Goal: Task Accomplishment & Management: Complete application form

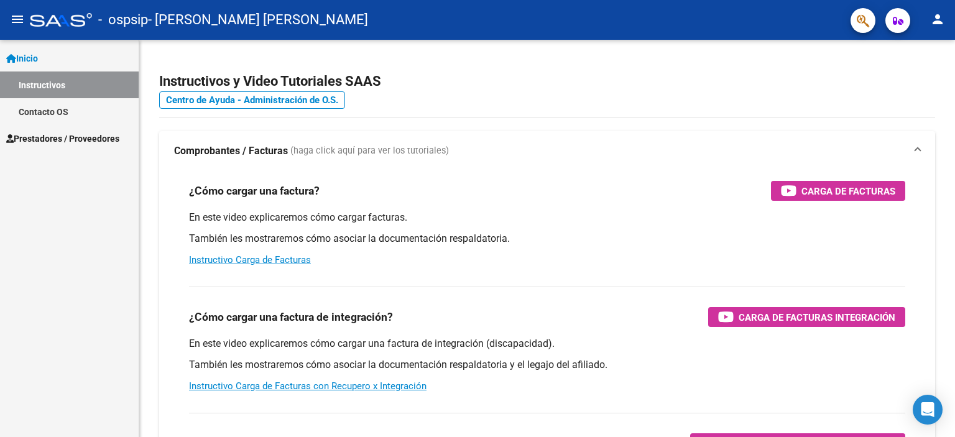
click at [79, 134] on span "Prestadores / Proveedores" at bounding box center [62, 139] width 113 height 14
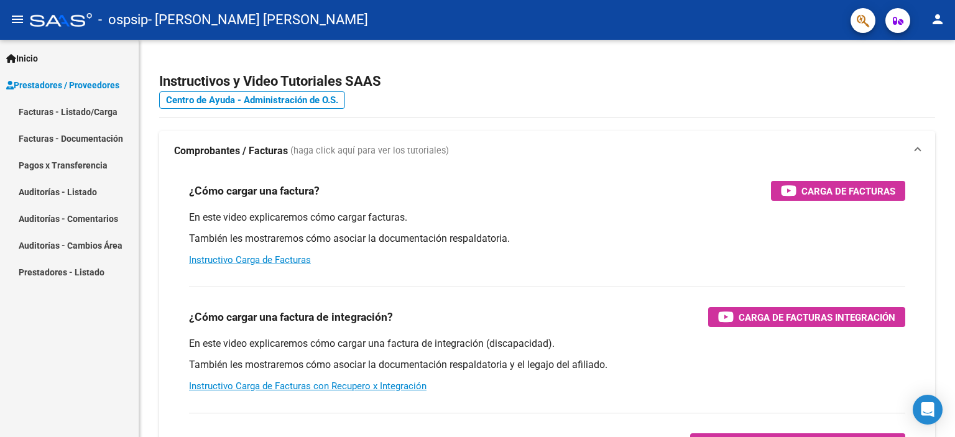
click at [111, 108] on link "Facturas - Listado/Carga" at bounding box center [69, 111] width 139 height 27
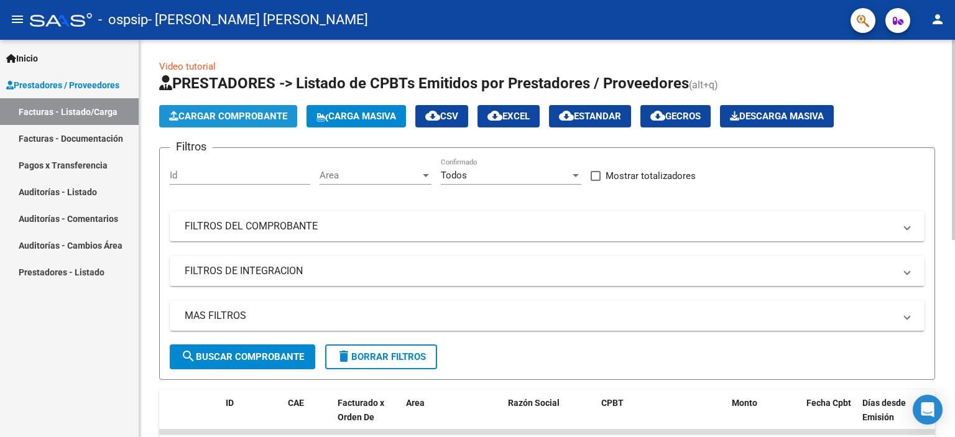
click at [211, 121] on span "Cargar Comprobante" at bounding box center [228, 116] width 118 height 11
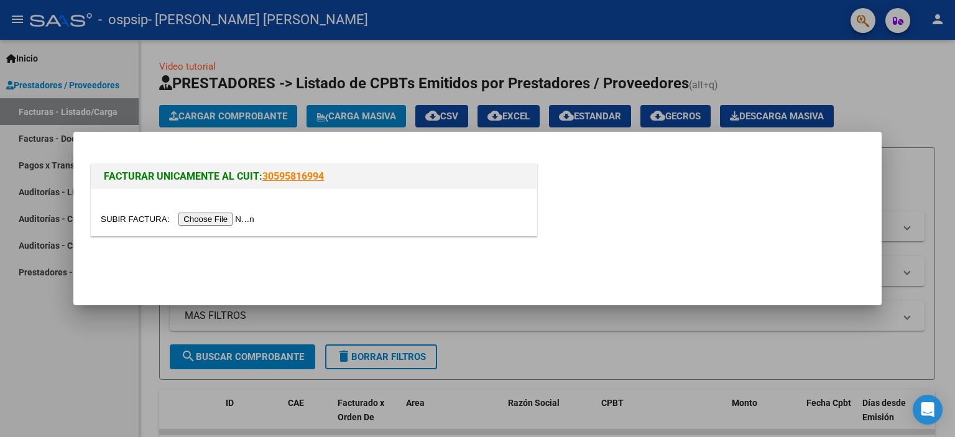
click at [226, 223] on input "file" at bounding box center [179, 219] width 157 height 13
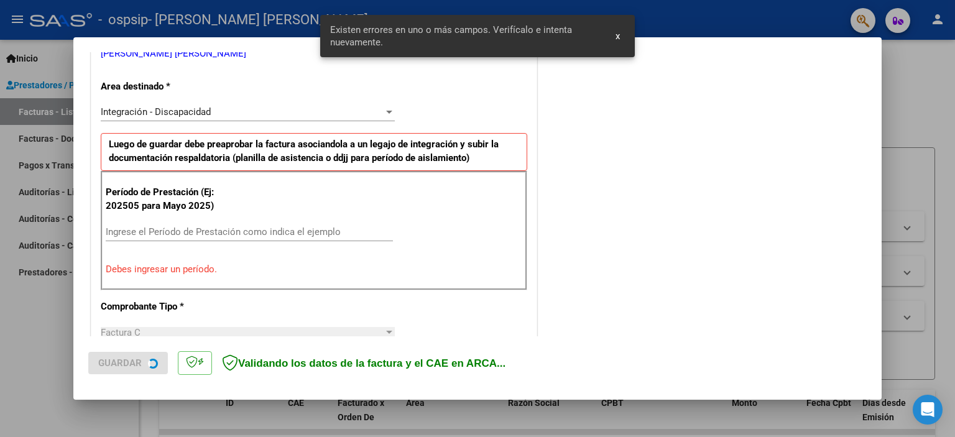
scroll to position [290, 0]
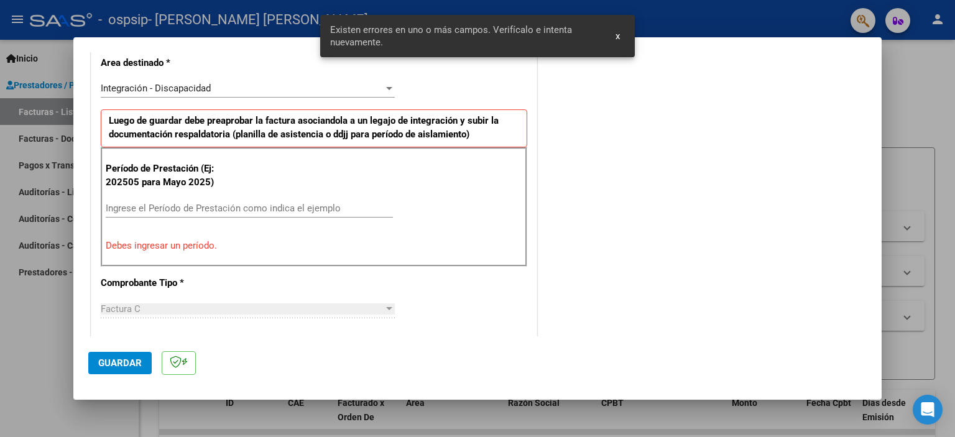
click at [162, 200] on div "Ingrese el Período de Prestación como indica el ejemplo" at bounding box center [249, 208] width 287 height 19
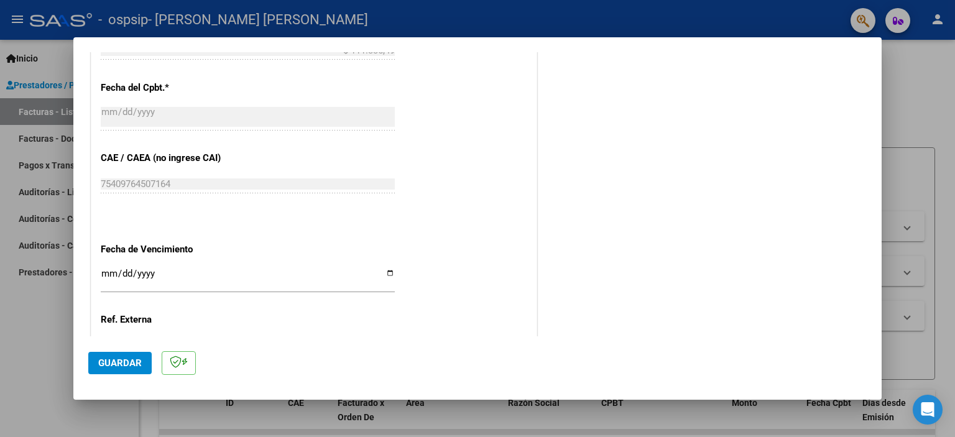
scroll to position [808, 0]
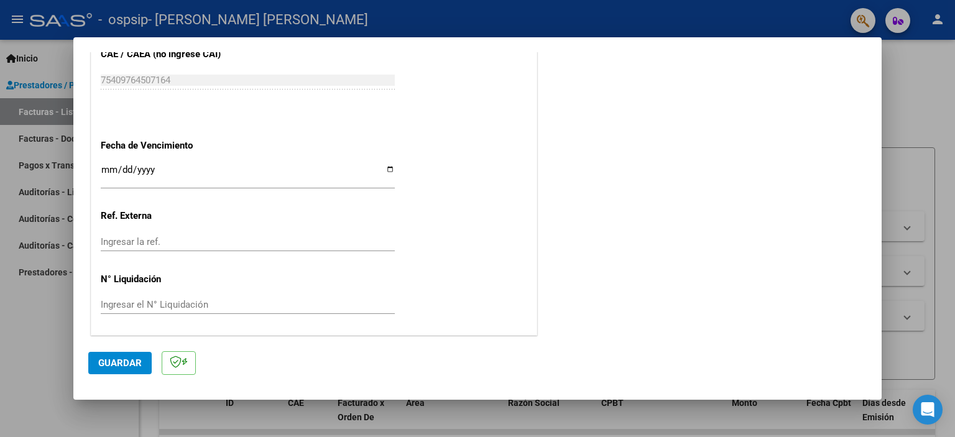
type input "202509"
click at [383, 168] on input "Ingresar la fecha" at bounding box center [248, 175] width 294 height 20
type input "[DATE]"
click at [388, 238] on input "Ingresar la ref." at bounding box center [248, 241] width 294 height 11
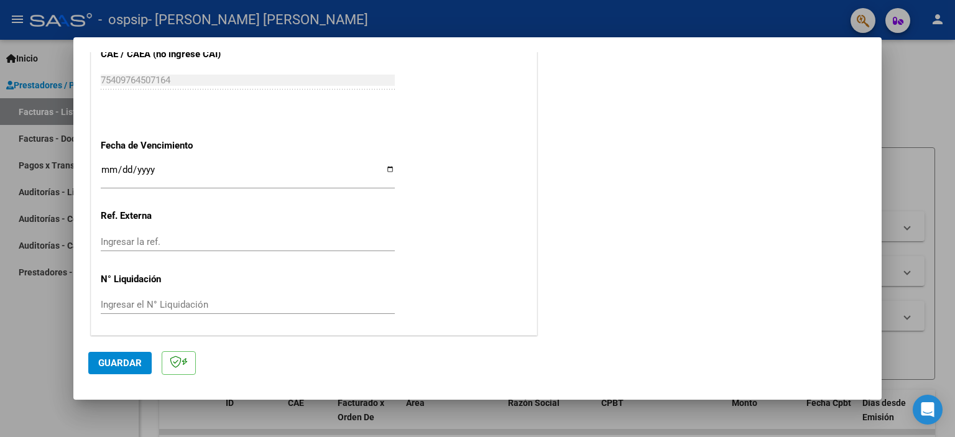
scroll to position [705, 0]
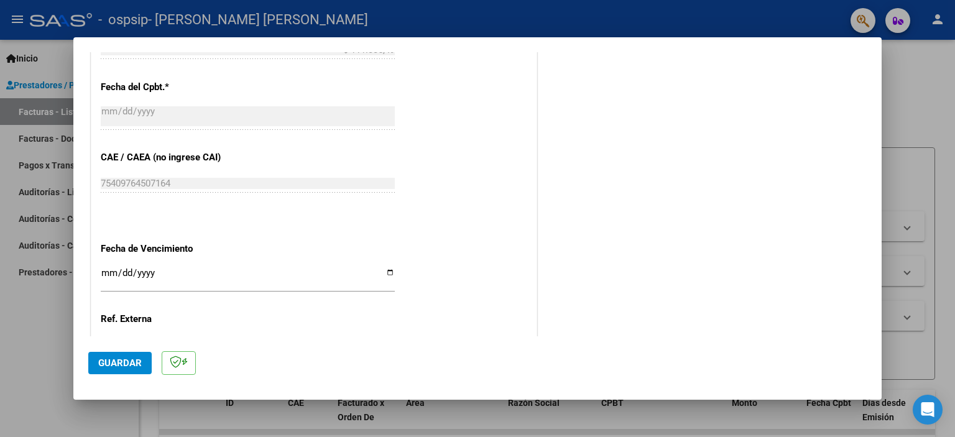
click at [117, 366] on span "Guardar" at bounding box center [120, 362] width 44 height 11
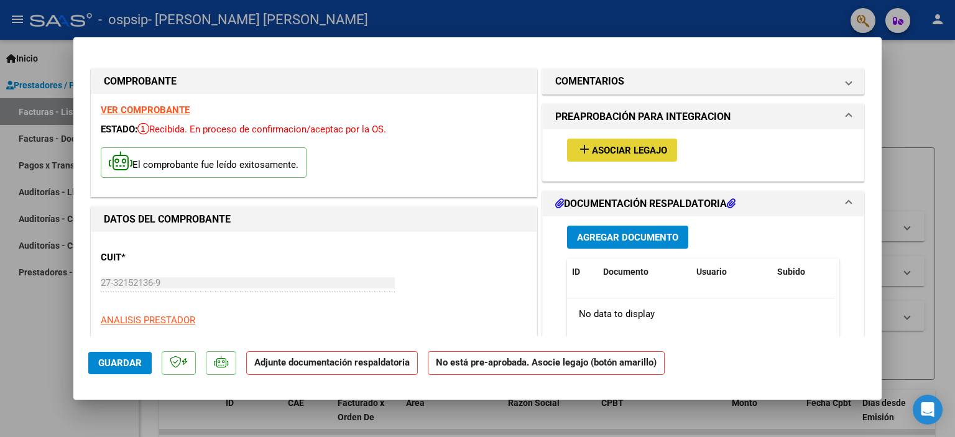
click at [596, 150] on span "Asociar Legajo" at bounding box center [629, 150] width 75 height 11
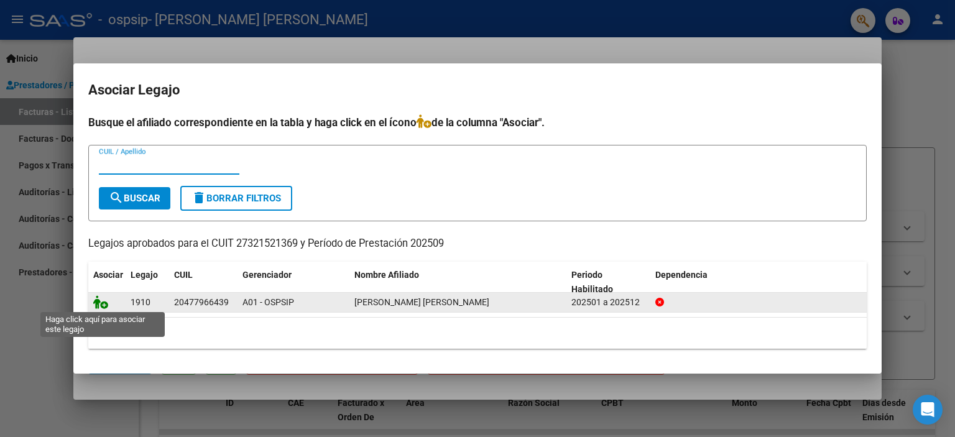
click at [106, 303] on icon at bounding box center [100, 302] width 15 height 14
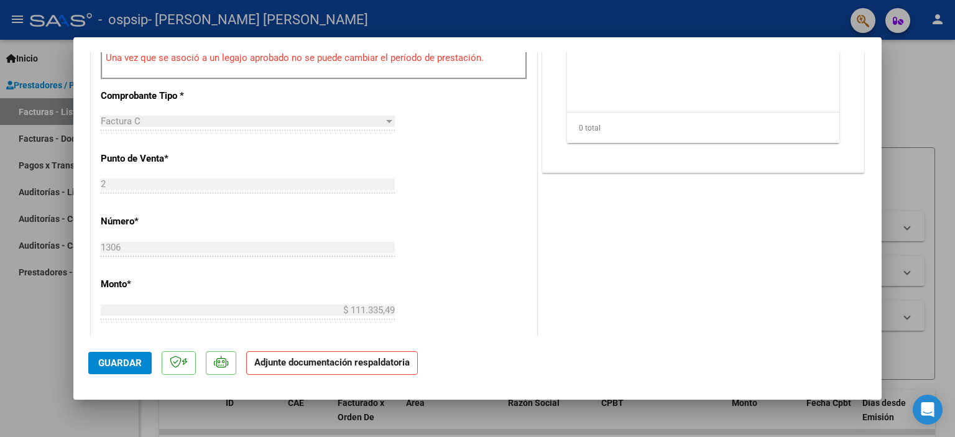
scroll to position [518, 0]
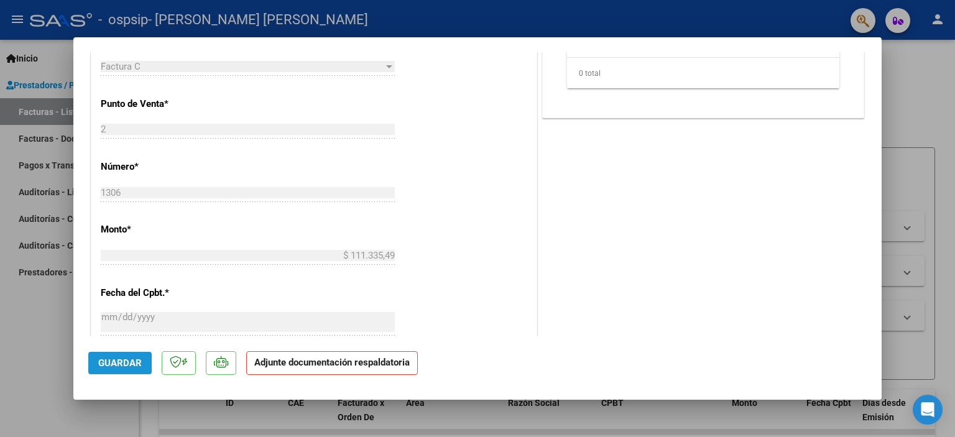
click at [127, 367] on span "Guardar" at bounding box center [120, 362] width 44 height 11
click at [343, 356] on p "Adjunte documentación respaldatoria" at bounding box center [332, 363] width 172 height 24
click at [333, 370] on p "Adjunte documentación respaldatoria" at bounding box center [332, 363] width 172 height 24
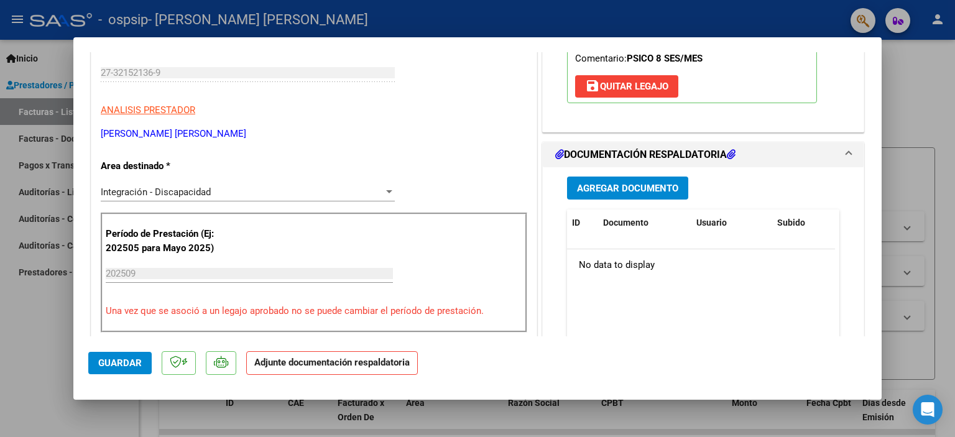
scroll to position [207, 0]
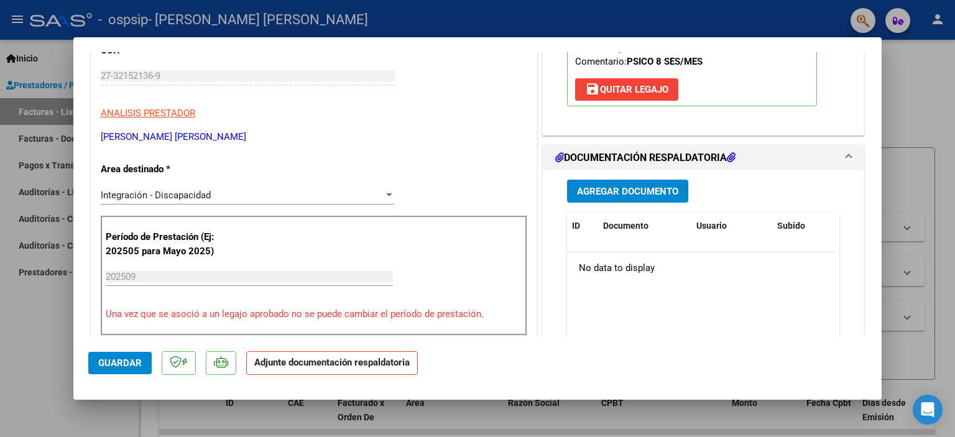
click at [640, 191] on span "Agregar Documento" at bounding box center [627, 191] width 101 height 11
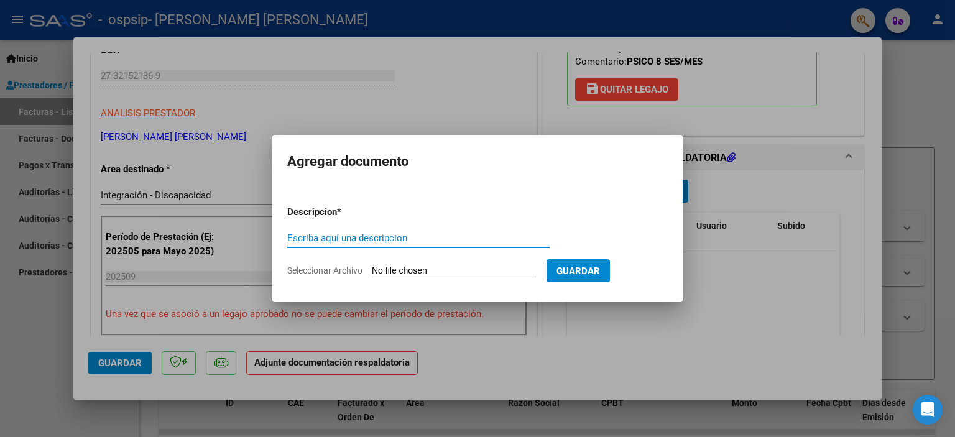
click at [358, 234] on input "Escriba aquí una descripcion" at bounding box center [418, 237] width 262 height 11
type input "planilla"
click at [406, 266] on input "Seleccionar Archivo" at bounding box center [454, 271] width 165 height 12
type input "C:\fakepath\[PERSON_NAME] septiembre.pdf"
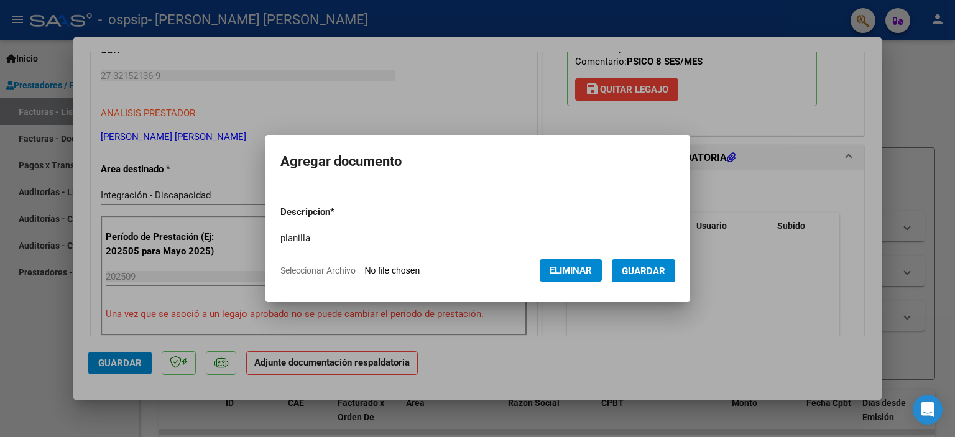
click at [665, 275] on span "Guardar" at bounding box center [644, 270] width 44 height 11
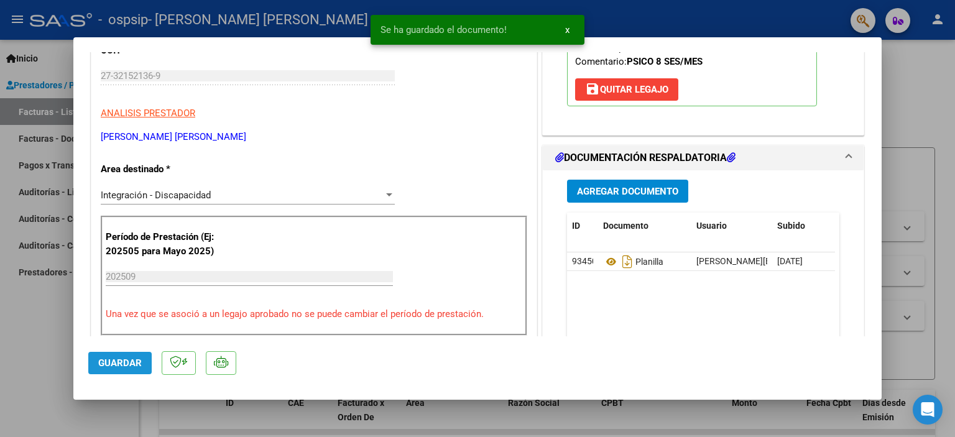
click at [127, 356] on button "Guardar" at bounding box center [119, 363] width 63 height 22
click at [567, 34] on span "x" at bounding box center [567, 29] width 4 height 11
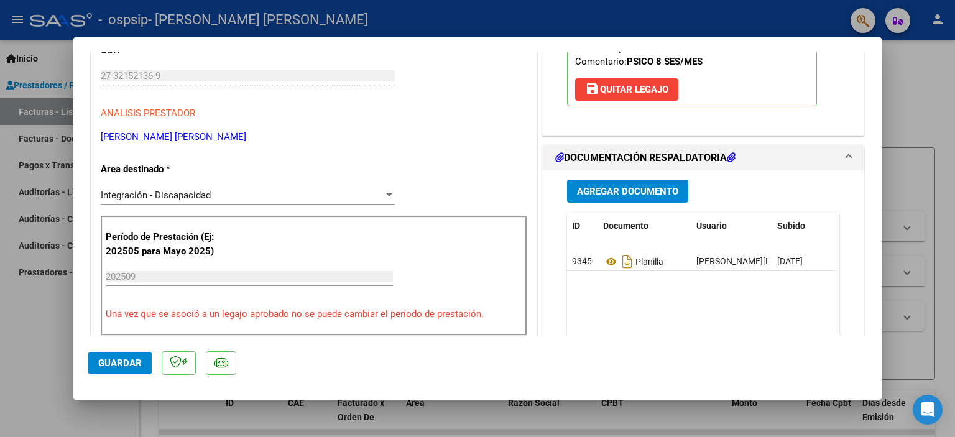
click at [914, 256] on div at bounding box center [477, 218] width 955 height 437
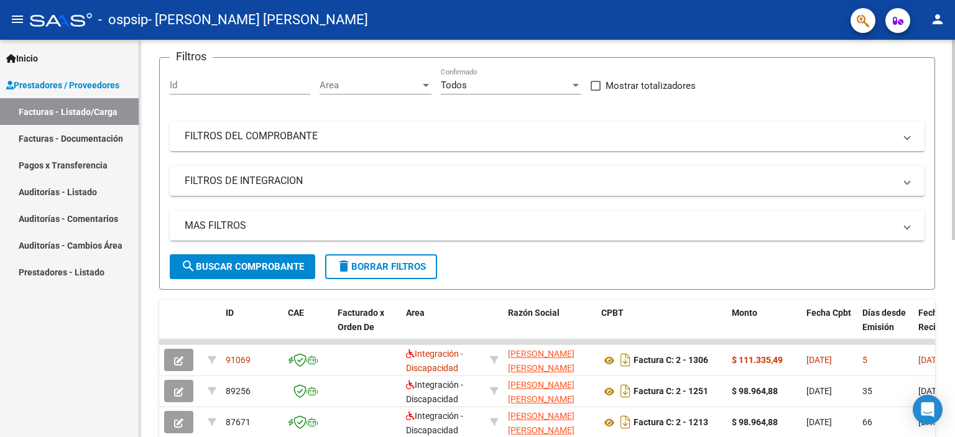
scroll to position [81, 0]
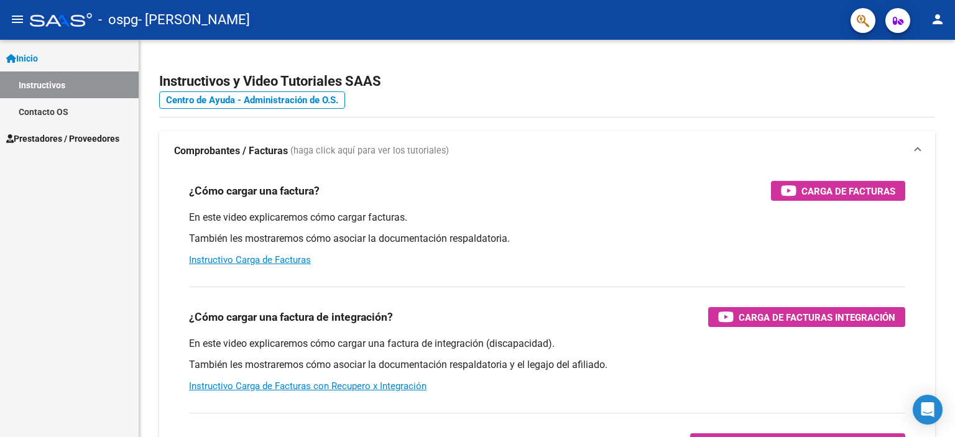
click at [50, 135] on span "Prestadores / Proveedores" at bounding box center [62, 139] width 113 height 14
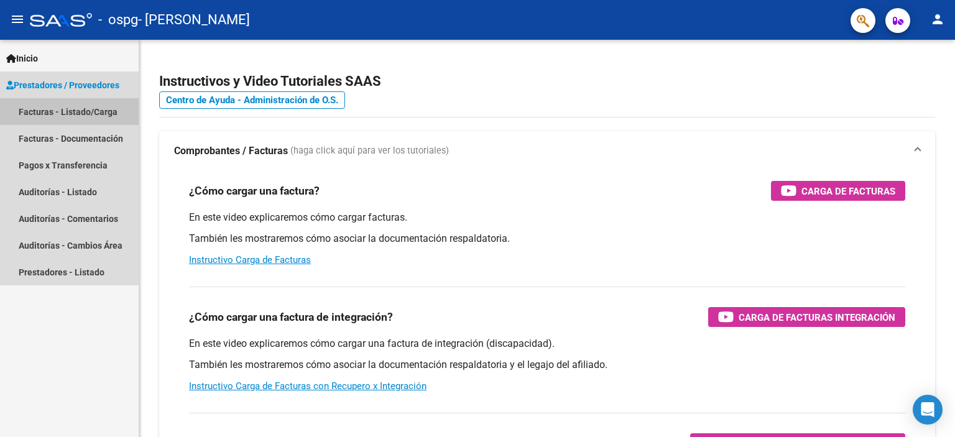
click at [83, 109] on link "Facturas - Listado/Carga" at bounding box center [69, 111] width 139 height 27
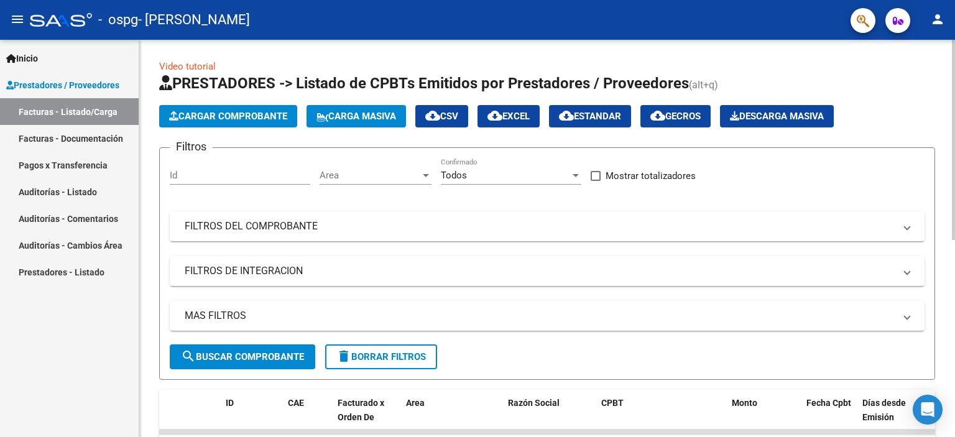
click at [259, 114] on span "Cargar Comprobante" at bounding box center [228, 116] width 118 height 11
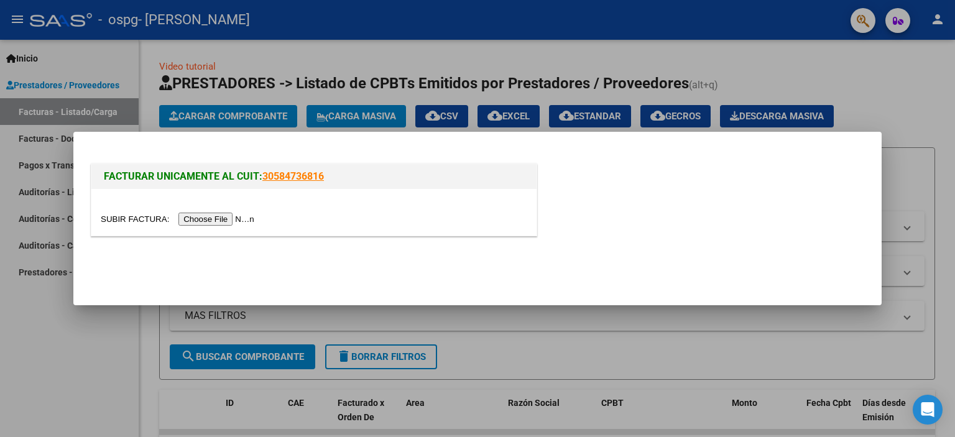
click at [239, 221] on input "file" at bounding box center [179, 219] width 157 height 13
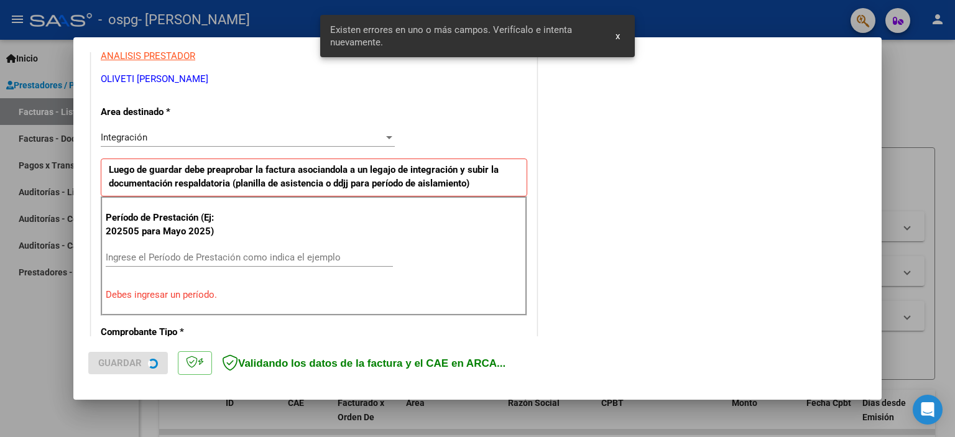
scroll to position [266, 0]
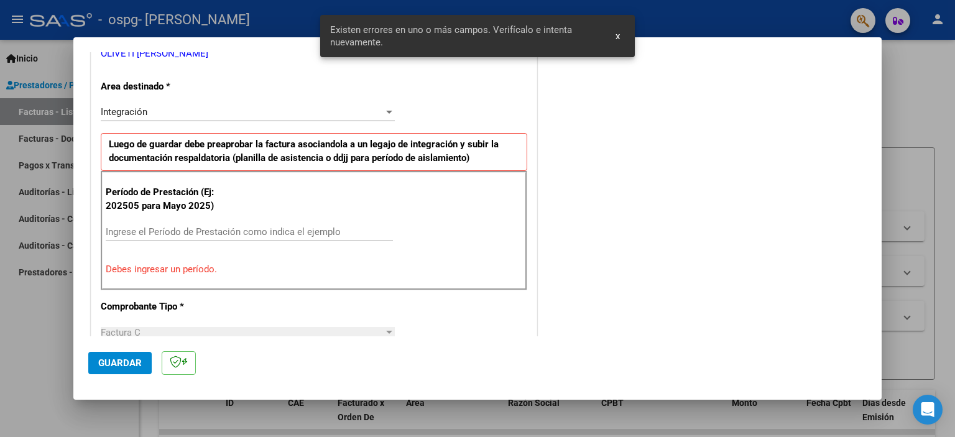
click at [201, 226] on input "Ingrese el Período de Prestación como indica el ejemplo" at bounding box center [249, 231] width 287 height 11
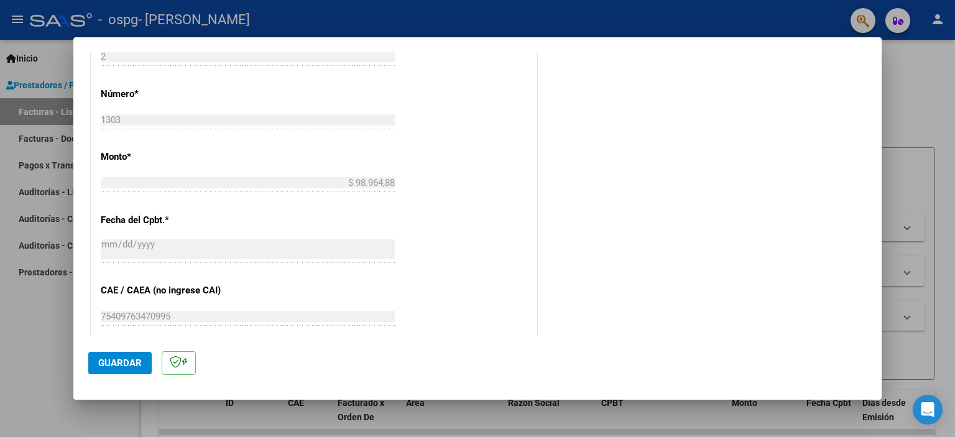
scroll to position [577, 0]
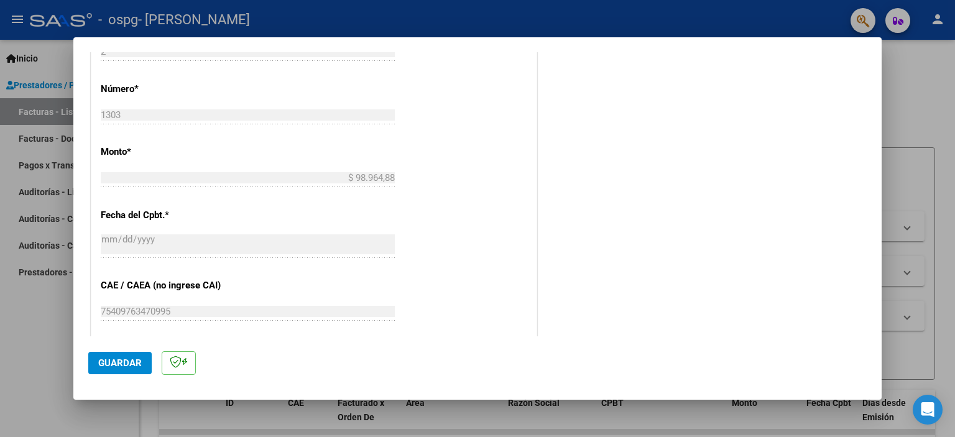
type input "202509"
click at [112, 370] on button "Guardar" at bounding box center [119, 363] width 63 height 22
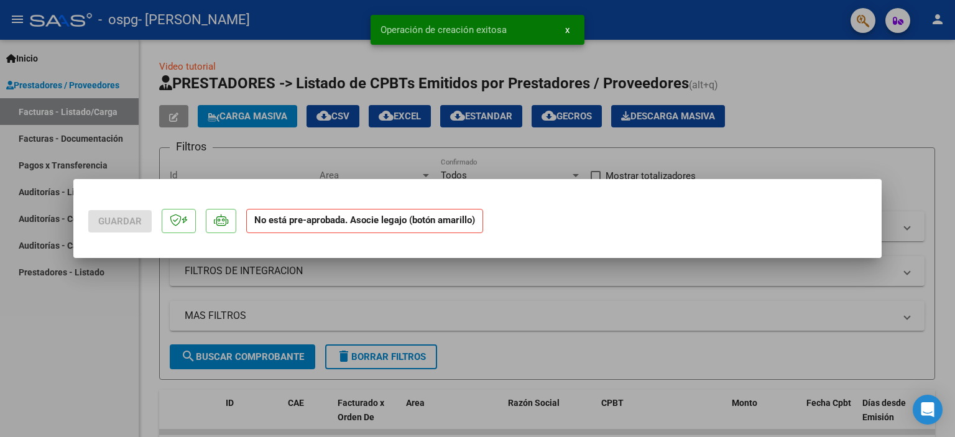
scroll to position [0, 0]
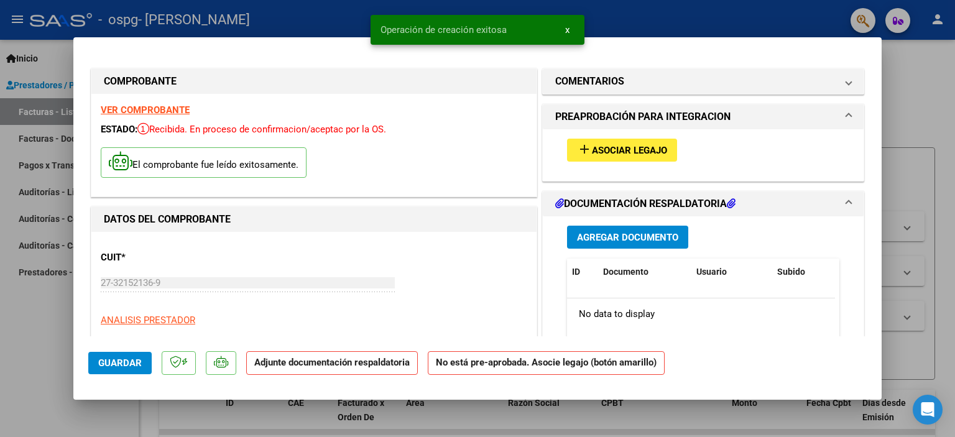
click at [646, 154] on span "Asociar Legajo" at bounding box center [629, 150] width 75 height 11
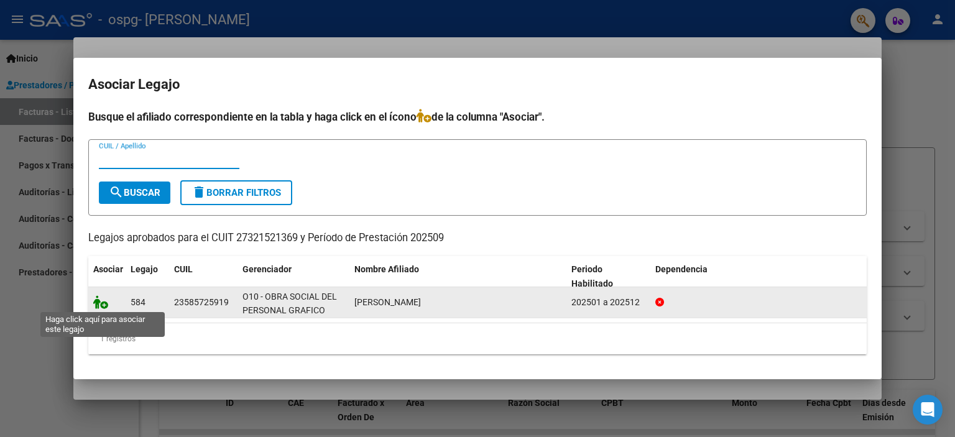
click at [97, 300] on icon at bounding box center [100, 302] width 15 height 14
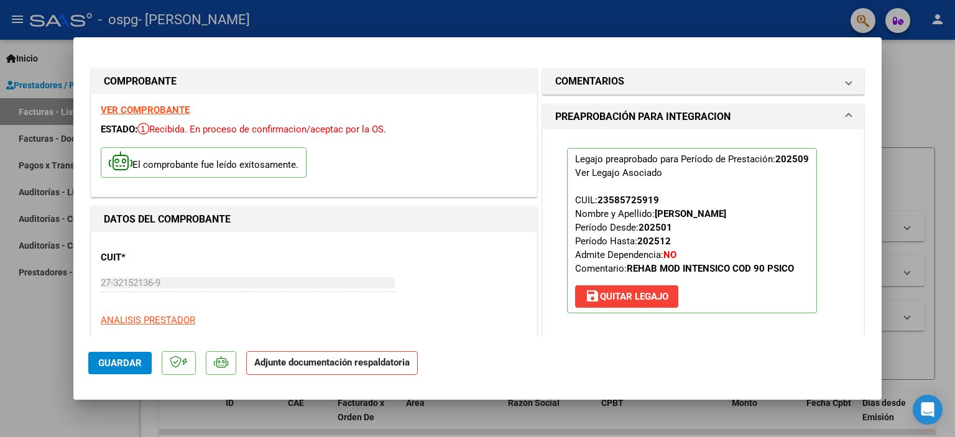
scroll to position [103, 0]
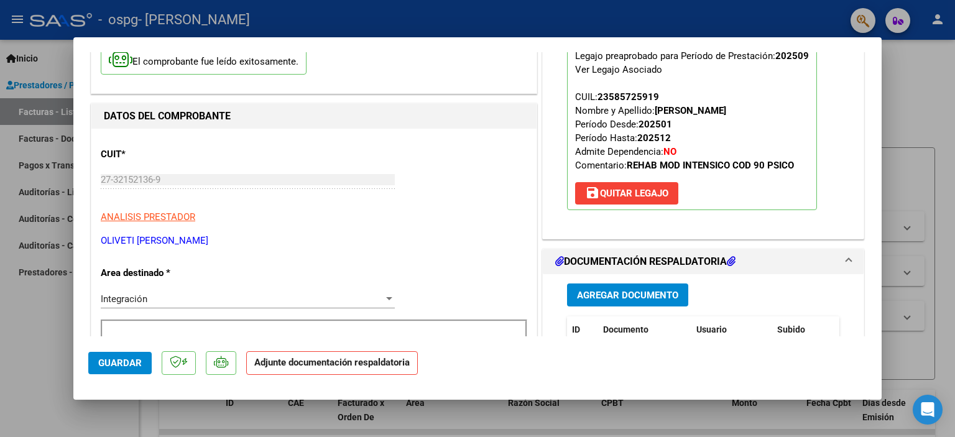
click at [620, 301] on span "Agregar Documento" at bounding box center [627, 295] width 101 height 11
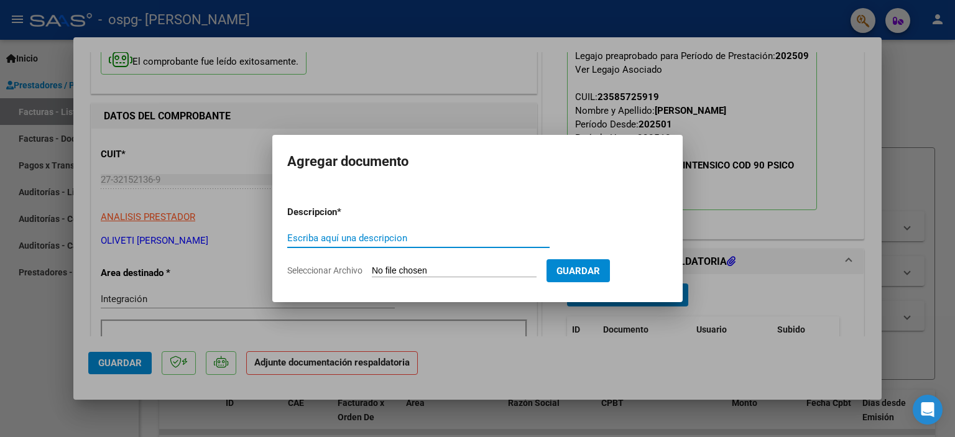
click at [328, 239] on input "Escriba aquí una descripcion" at bounding box center [418, 237] width 262 height 11
type input "planilla"
click at [420, 263] on form "Descripcion * planilla Escriba aquí una descripcion Seleccionar Archivo Guardar" at bounding box center [477, 241] width 380 height 91
click at [415, 277] on input "Seleccionar Archivo" at bounding box center [454, 271] width 165 height 12
type input "C:\fakepath\Camilo septiembre.pdf"
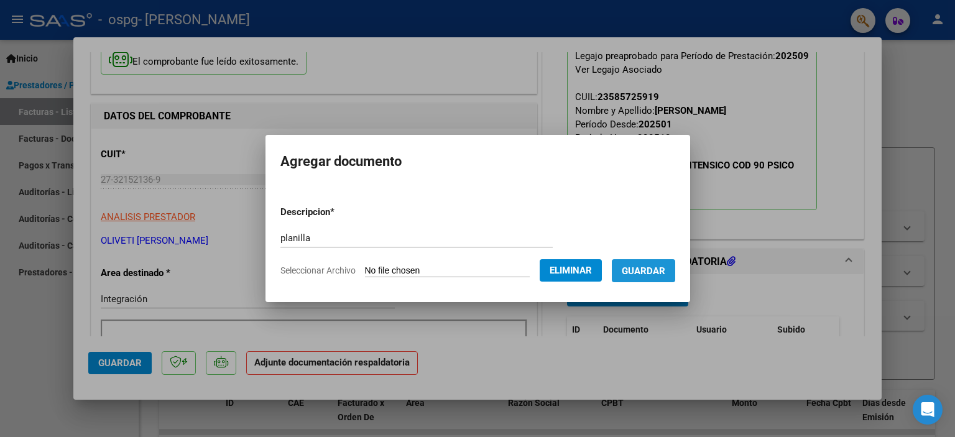
drag, startPoint x: 671, startPoint y: 274, endPoint x: 685, endPoint y: 273, distance: 13.7
click at [665, 274] on span "Guardar" at bounding box center [644, 270] width 44 height 11
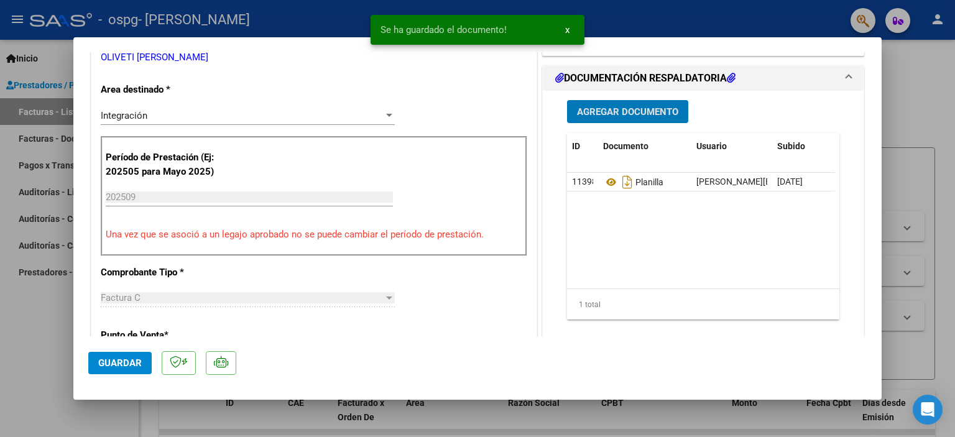
scroll to position [311, 0]
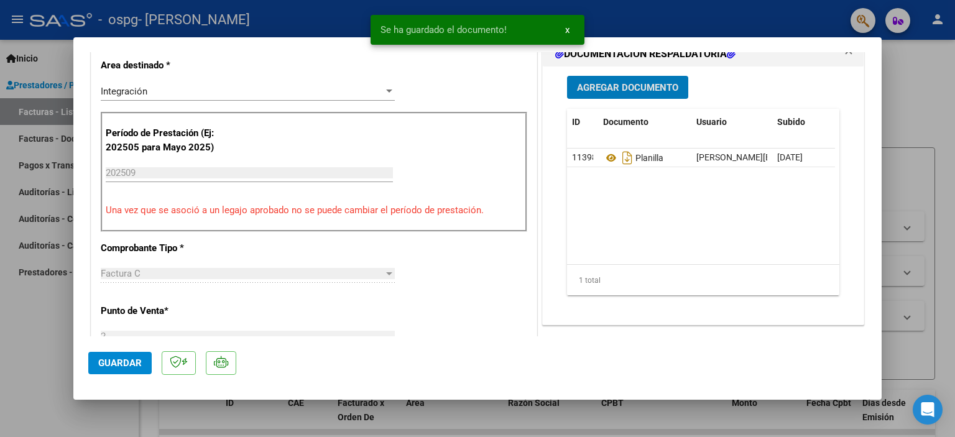
click at [115, 364] on span "Guardar" at bounding box center [120, 362] width 44 height 11
click at [940, 99] on div at bounding box center [477, 218] width 955 height 437
